Goal: Task Accomplishment & Management: Manage account settings

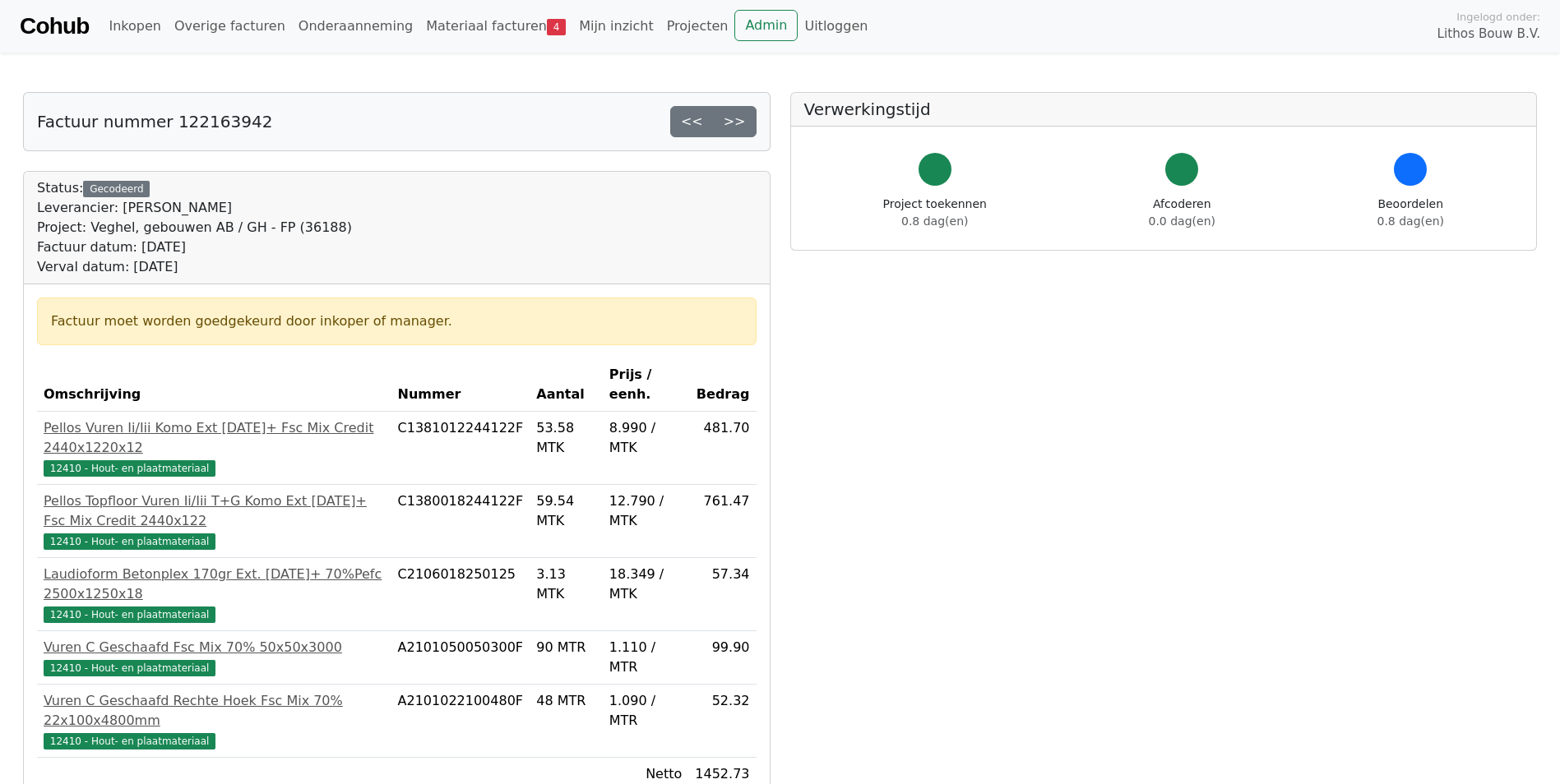
scroll to position [247, 0]
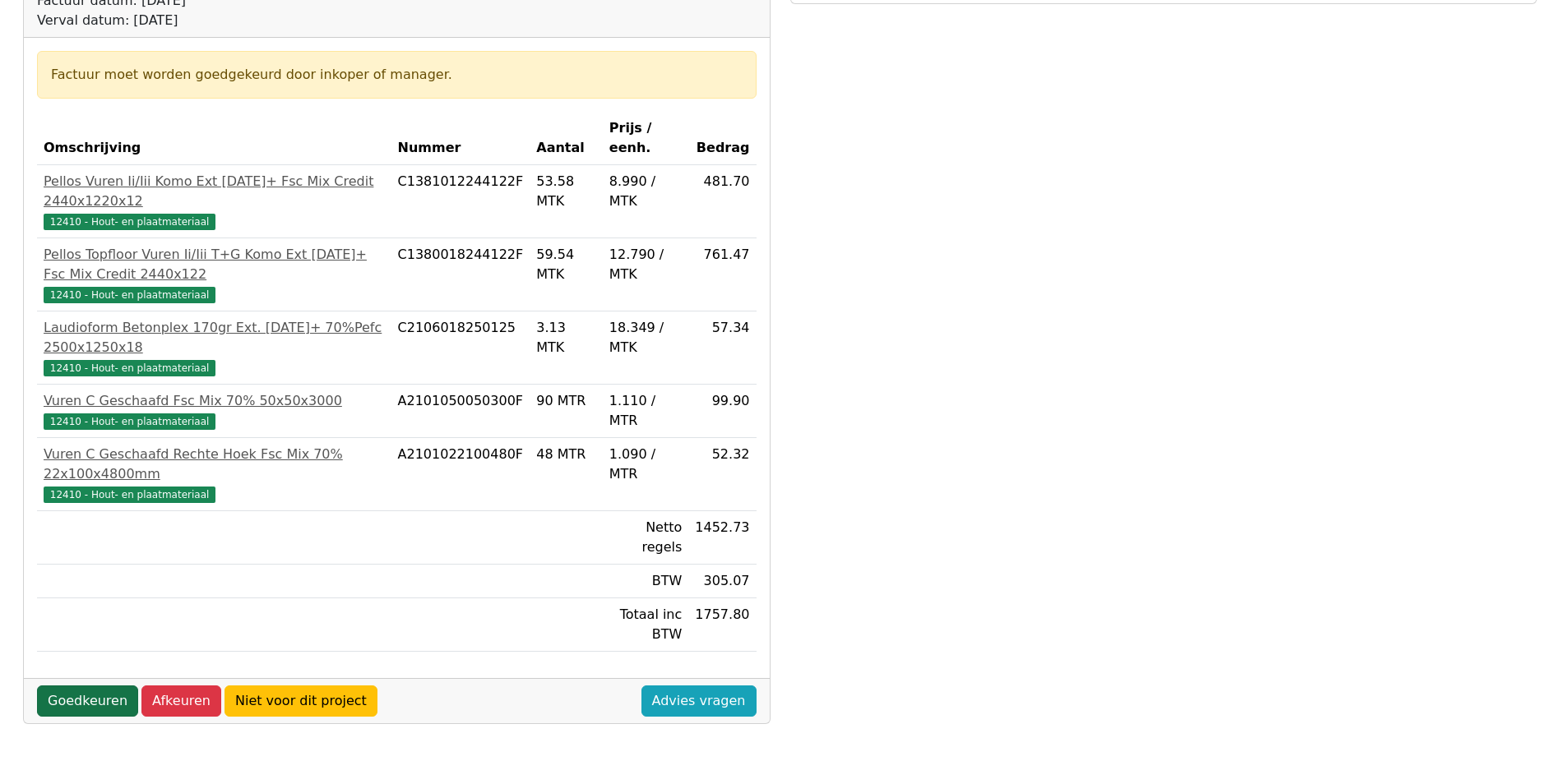
click at [72, 686] on link "Goedkeuren" at bounding box center [87, 701] width 101 height 31
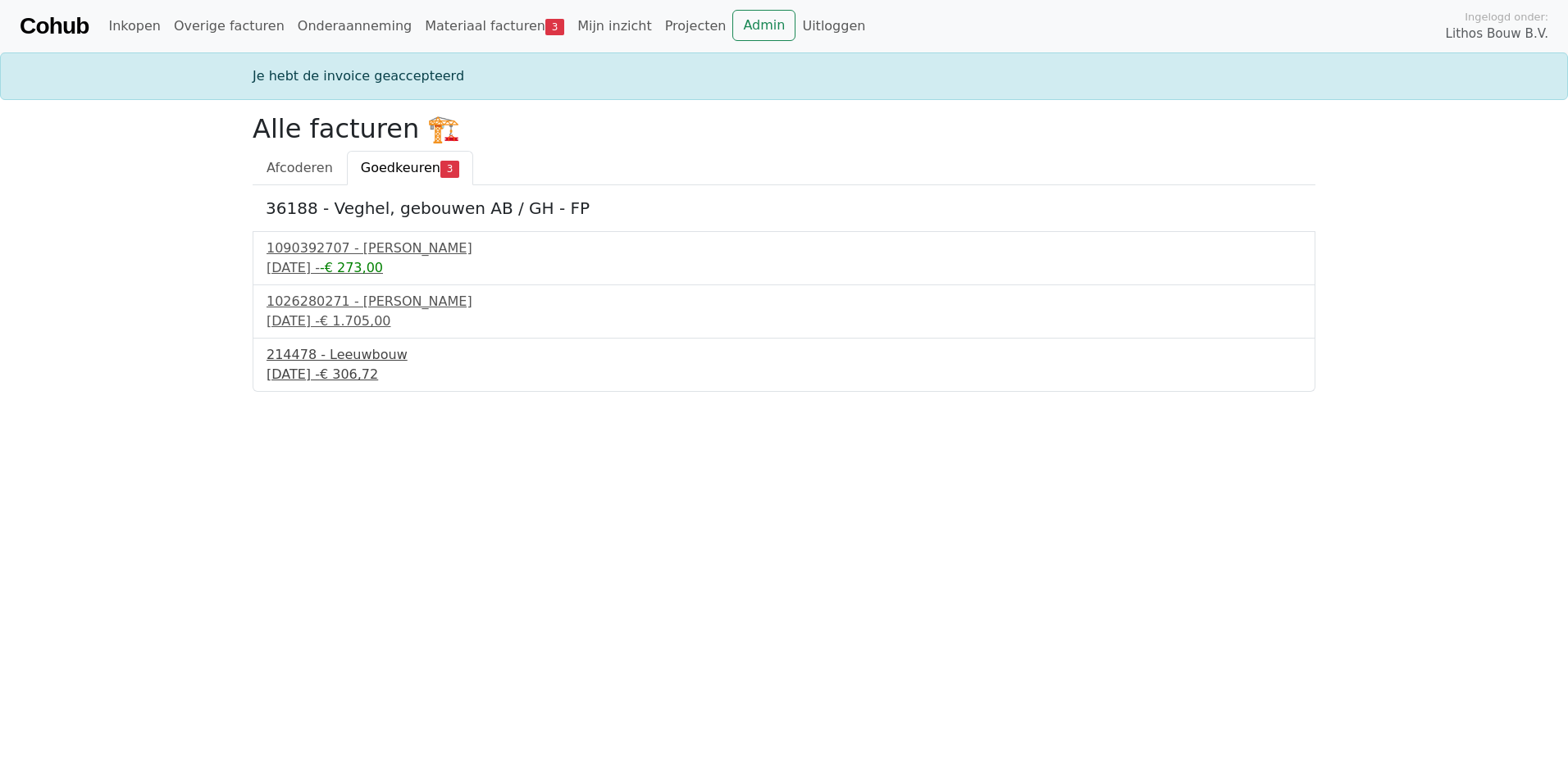
click at [339, 372] on div "18 september 2025 - € 306,72" at bounding box center [783, 375] width 1035 height 19
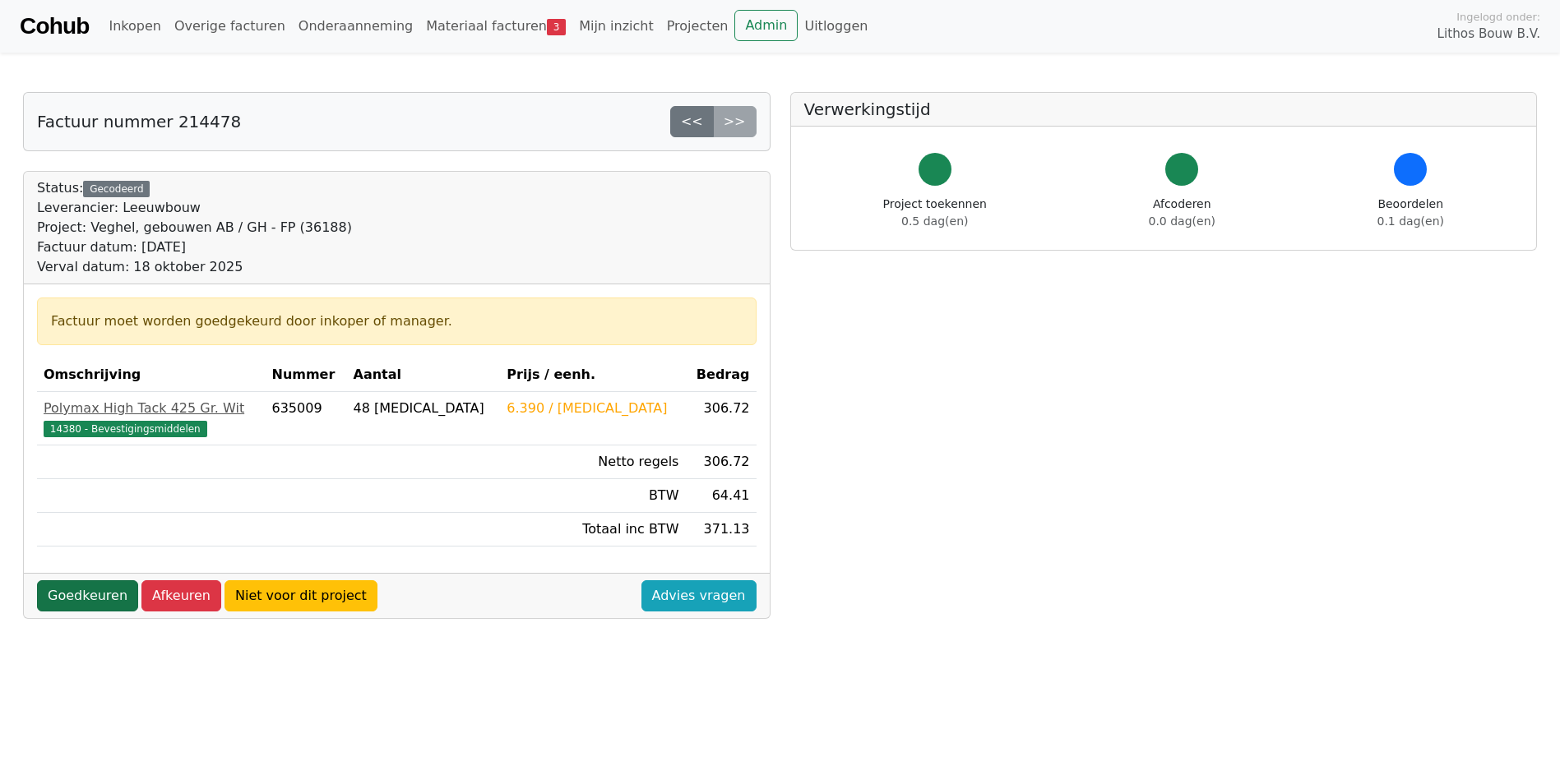
click at [84, 598] on link "Goedkeuren" at bounding box center [87, 596] width 101 height 31
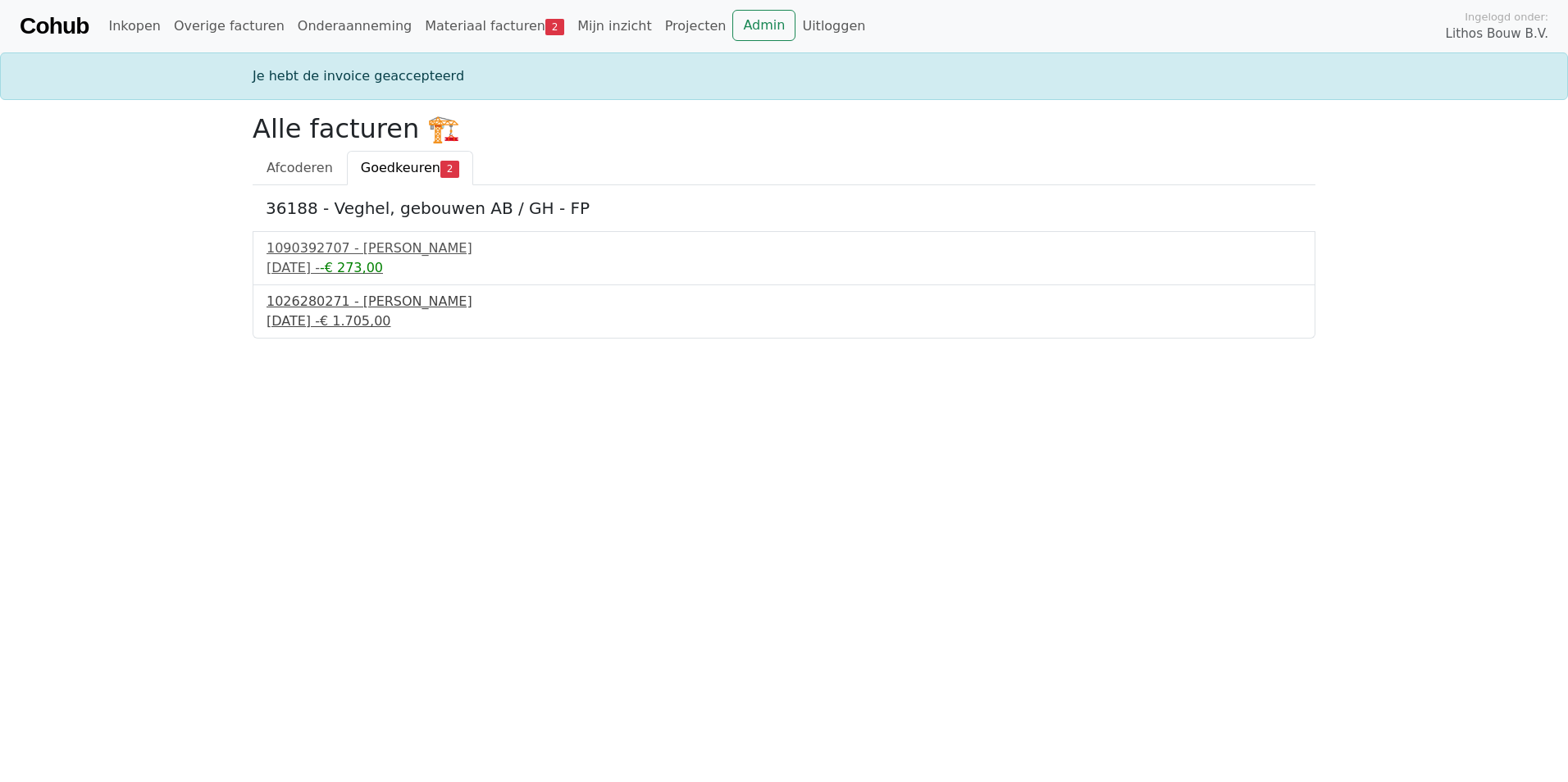
click at [329, 316] on div "25 juli 2025 - € 1.705,00" at bounding box center [783, 321] width 1035 height 19
